Goal: Information Seeking & Learning: Learn about a topic

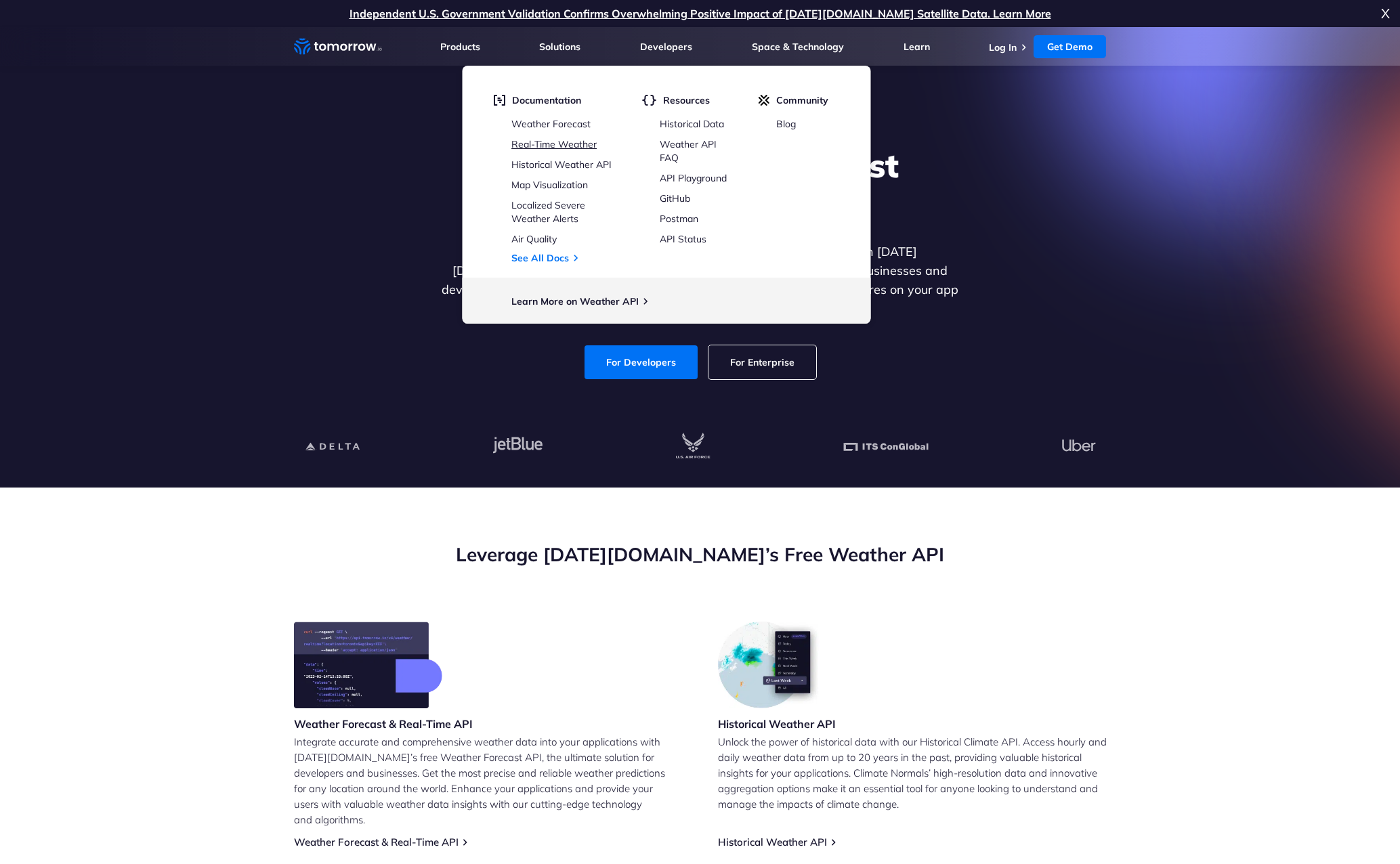
click at [568, 142] on link "Real-Time Weather" at bounding box center [554, 144] width 85 height 12
